Goal: Information Seeking & Learning: Learn about a topic

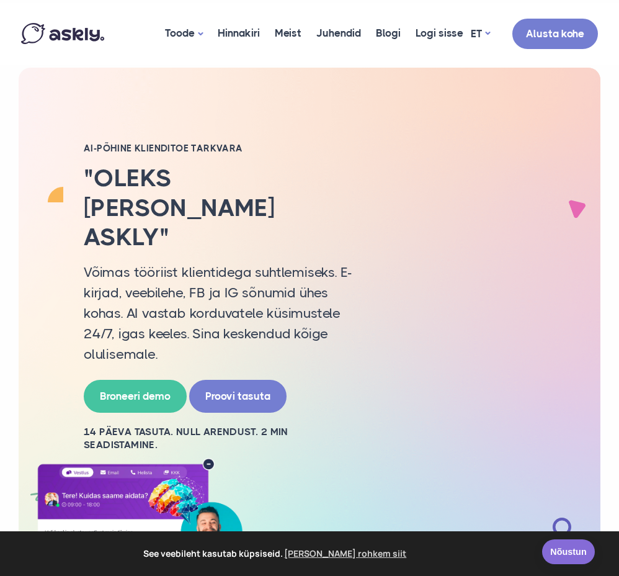
click at [300, 552] on link "Nõustun" at bounding box center [568, 551] width 53 height 25
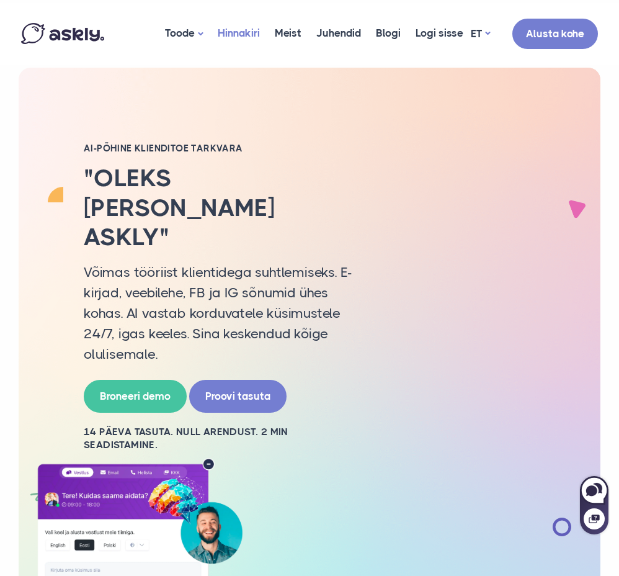
click at [240, 48] on link "Hinnakiri" at bounding box center [238, 33] width 57 height 60
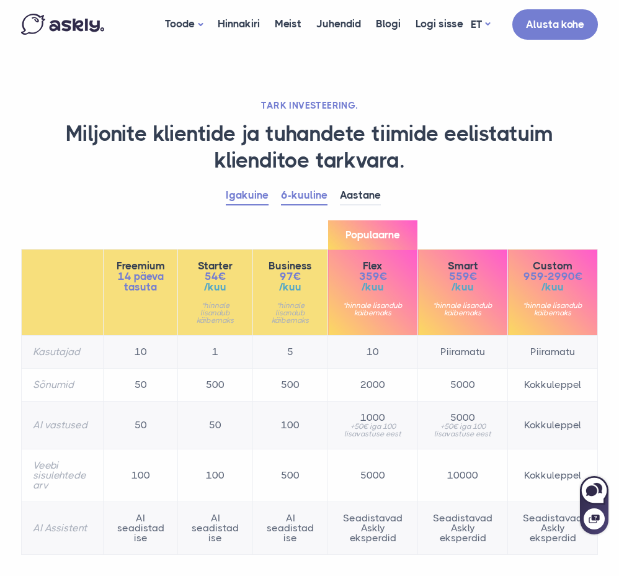
click at [247, 193] on link "Igakuine" at bounding box center [247, 195] width 43 height 19
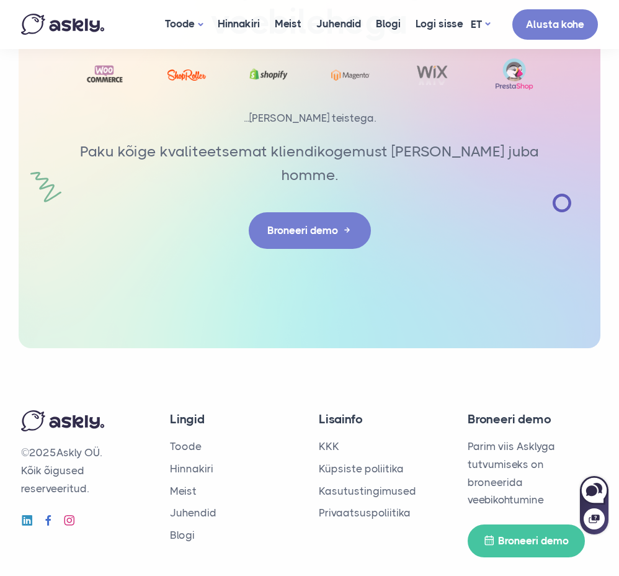
scroll to position [2278, 0]
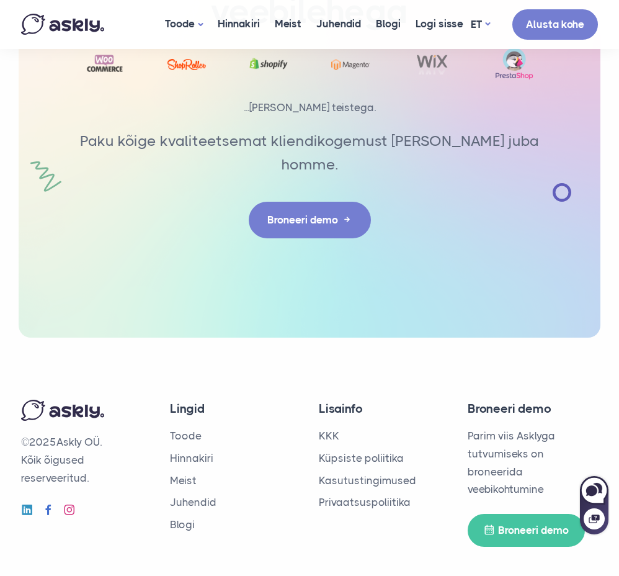
drag, startPoint x: 111, startPoint y: 405, endPoint x: 101, endPoint y: 405, distance: 10.5
click at [101, 433] on p "© 2025 Askly OÜ. Kõik õigused reserveeritud." at bounding box center [86, 460] width 130 height 54
click at [73, 433] on p "© 2025 Askly OÜ. Kõik õigused reserveeritud." at bounding box center [86, 460] width 130 height 54
drag, startPoint x: 61, startPoint y: 410, endPoint x: 104, endPoint y: 405, distance: 43.0
click at [104, 433] on p "© 2025 Askly OÜ. Kõik õigused reserveeritud." at bounding box center [86, 460] width 130 height 54
